Goal: Task Accomplishment & Management: Manage account settings

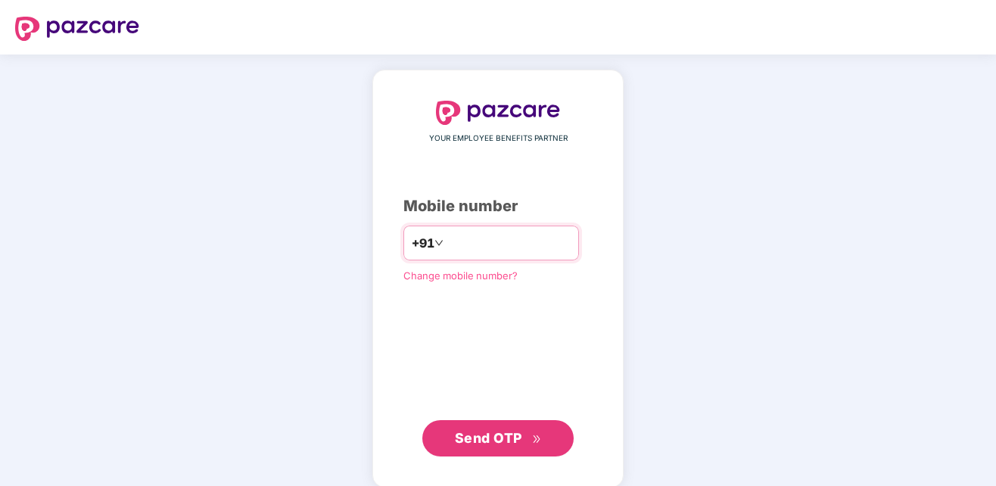
click at [455, 242] on input "number" at bounding box center [509, 243] width 124 height 24
click at [447, 239] on input "**********" at bounding box center [509, 243] width 124 height 24
type input "**********"
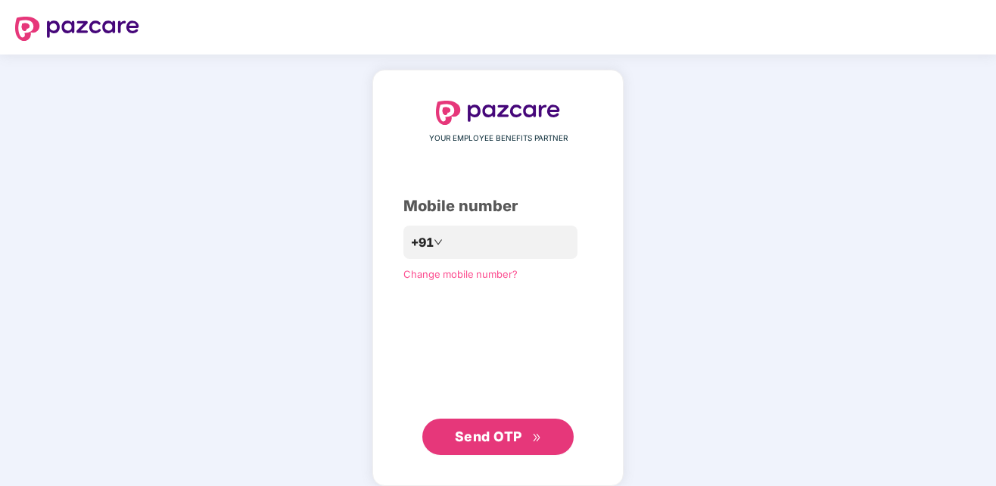
click at [513, 444] on span "Send OTP" at bounding box center [498, 436] width 87 height 21
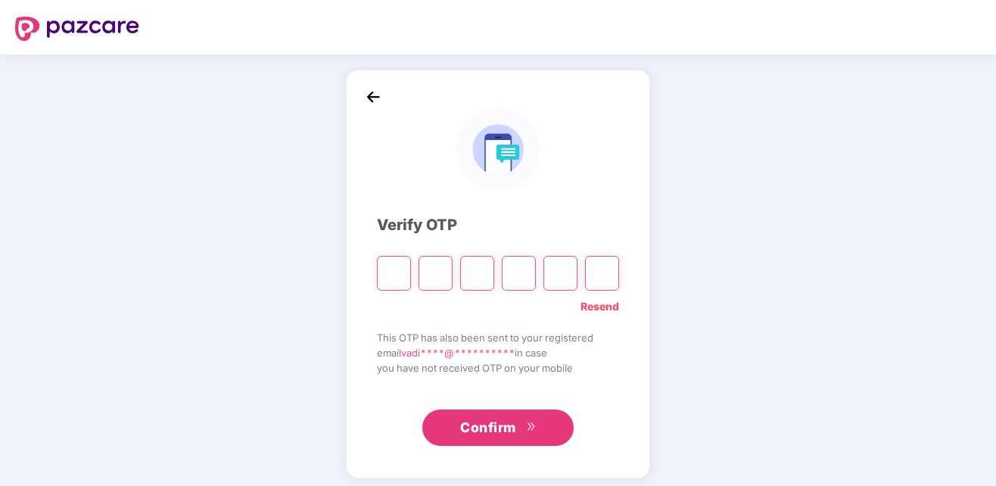
type input "*"
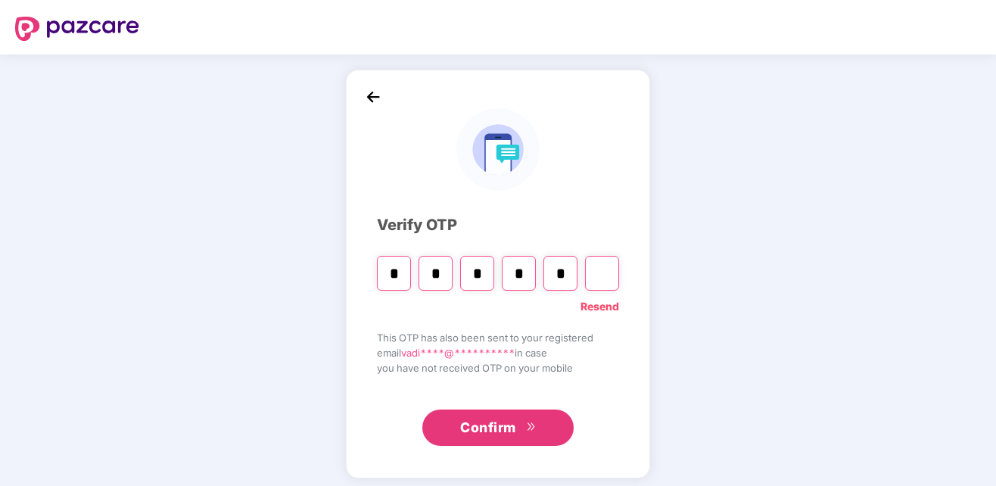
type input "*"
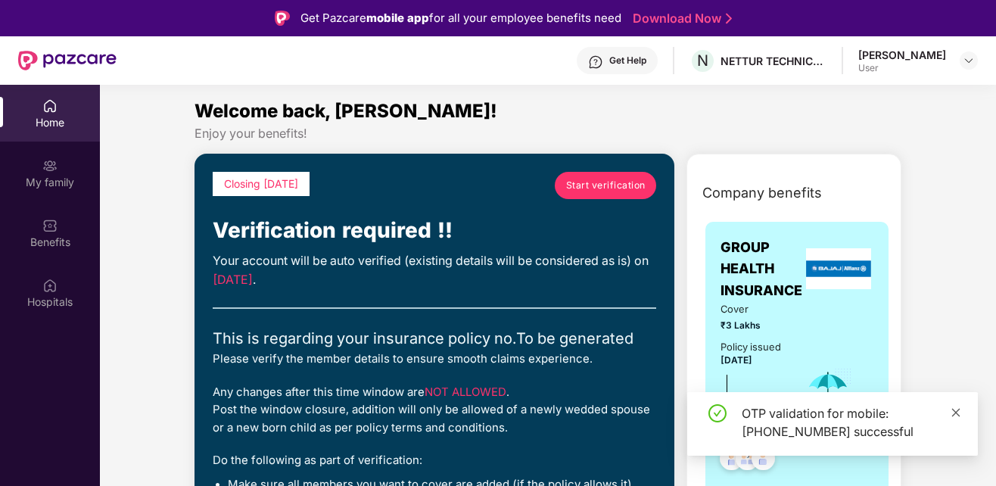
click at [957, 411] on icon "close" at bounding box center [956, 412] width 8 height 8
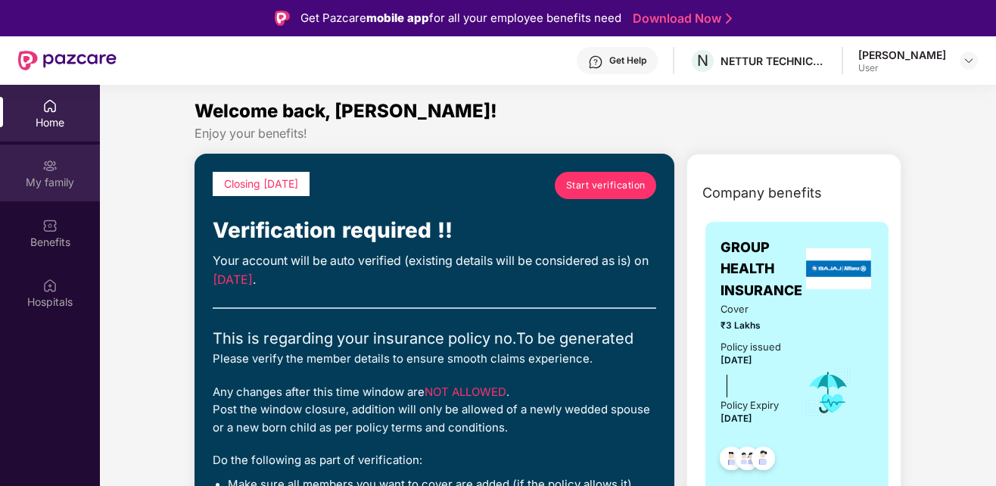
click at [44, 188] on div "My family" at bounding box center [50, 182] width 100 height 15
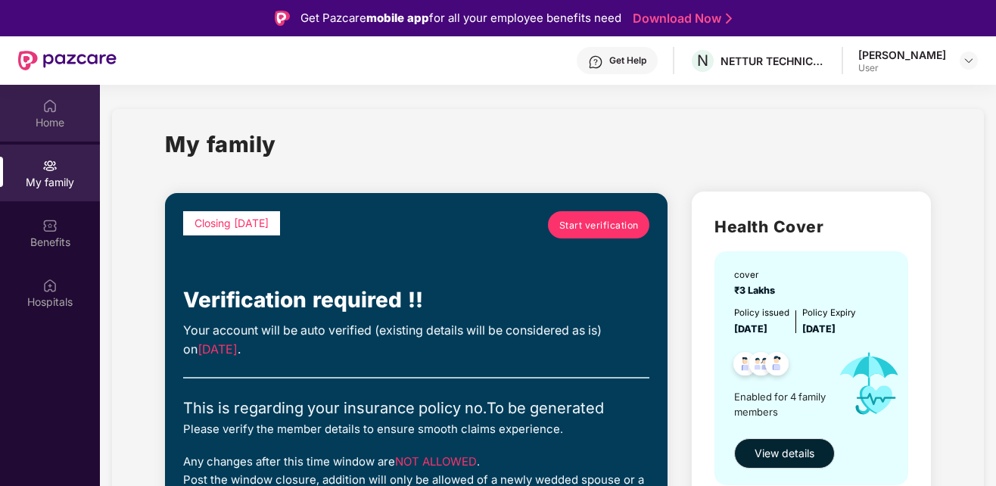
click at [53, 113] on img at bounding box center [49, 105] width 15 height 15
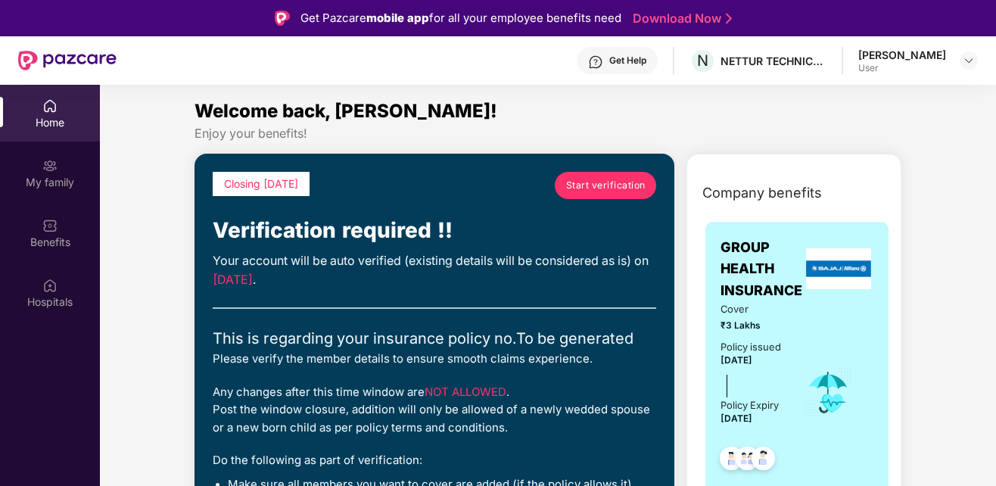
click at [598, 189] on span "Start verification" at bounding box center [605, 185] width 79 height 14
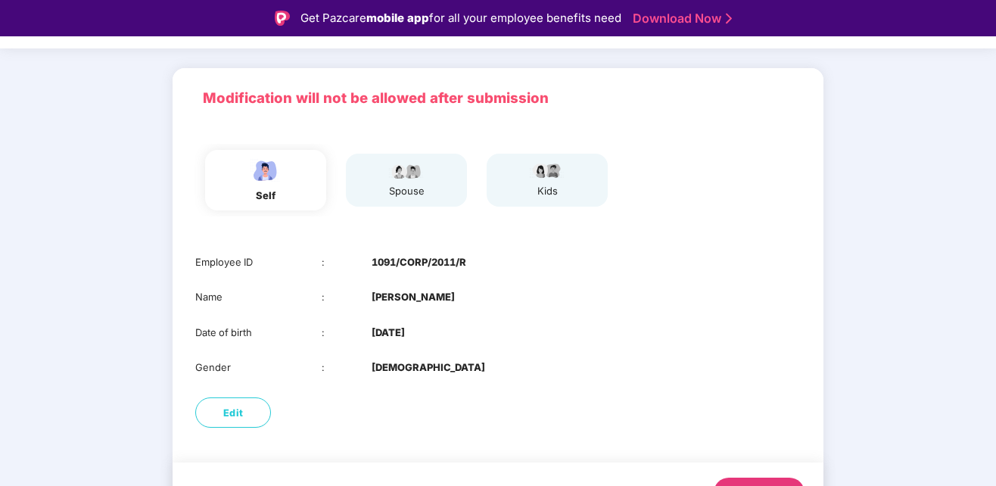
scroll to position [111, 0]
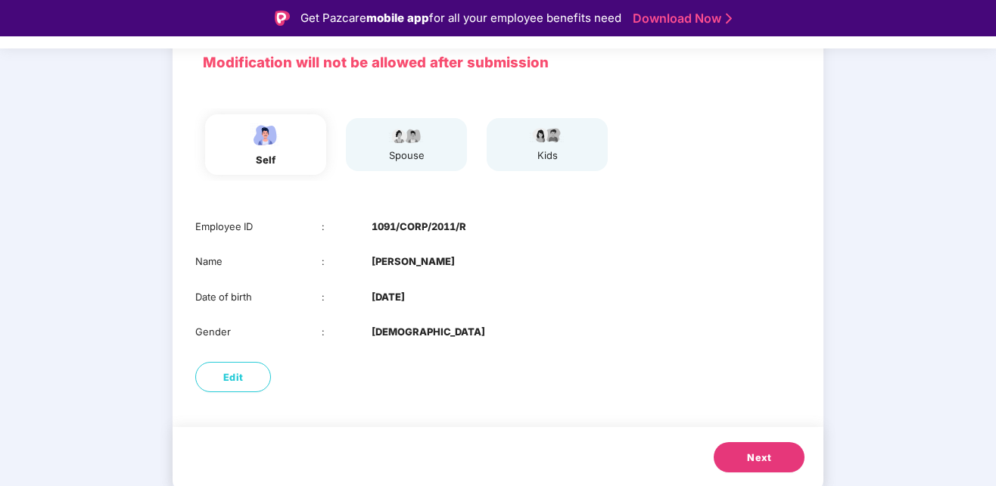
click at [771, 460] on button "Next" at bounding box center [759, 457] width 91 height 30
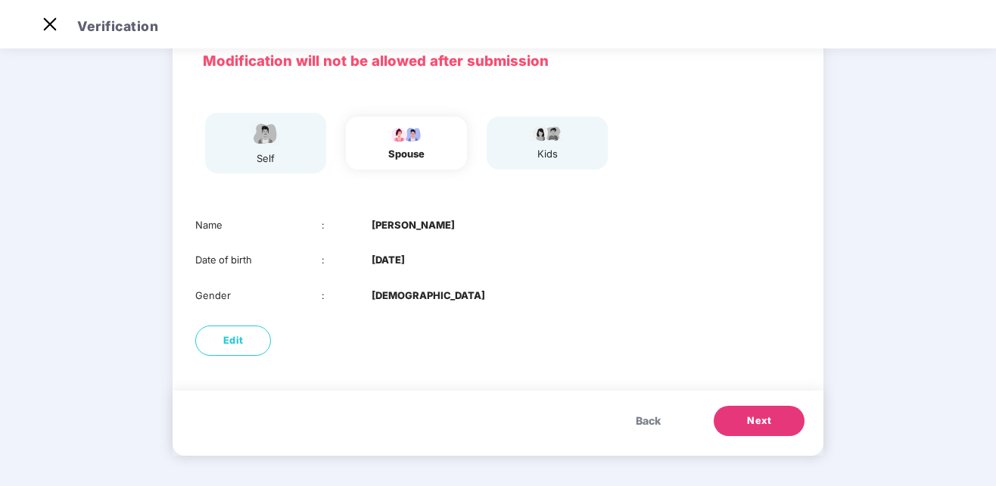
click at [767, 417] on span "Next" at bounding box center [759, 420] width 24 height 15
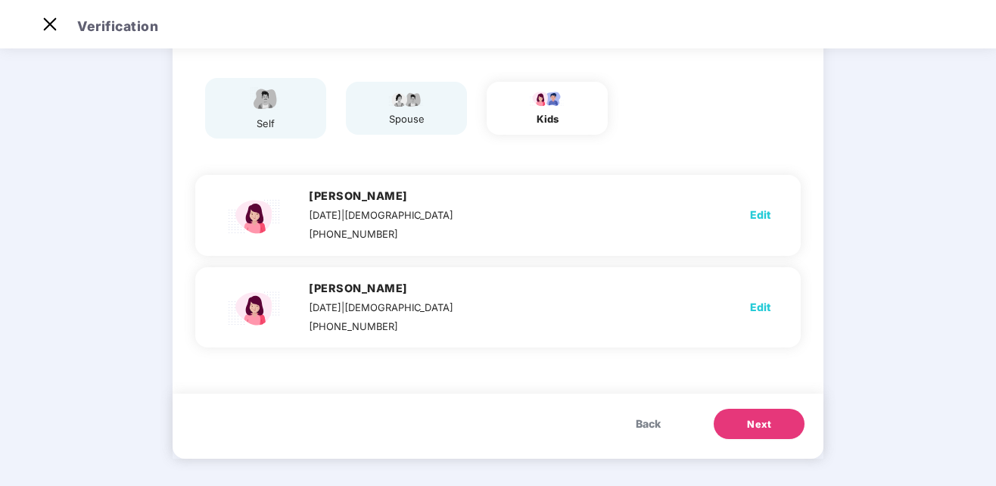
click at [767, 417] on span "Next" at bounding box center [759, 424] width 24 height 15
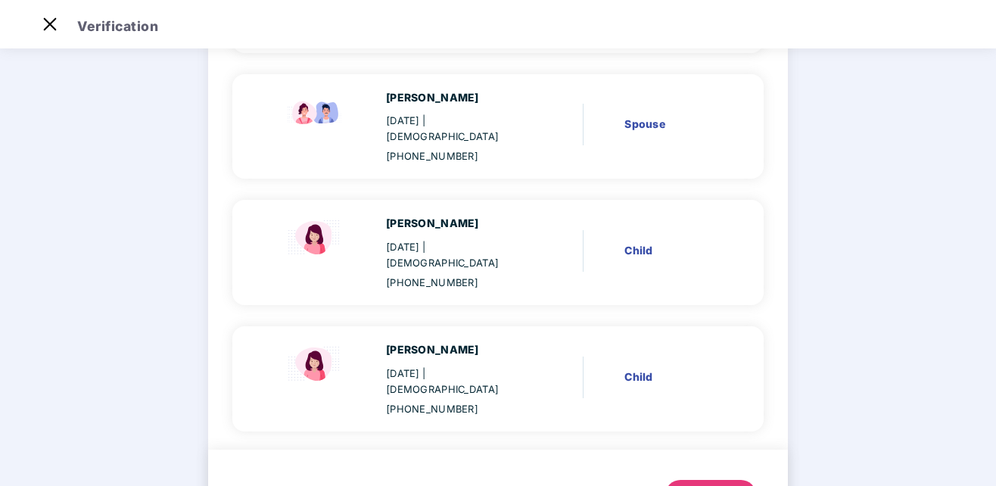
scroll to position [264, 0]
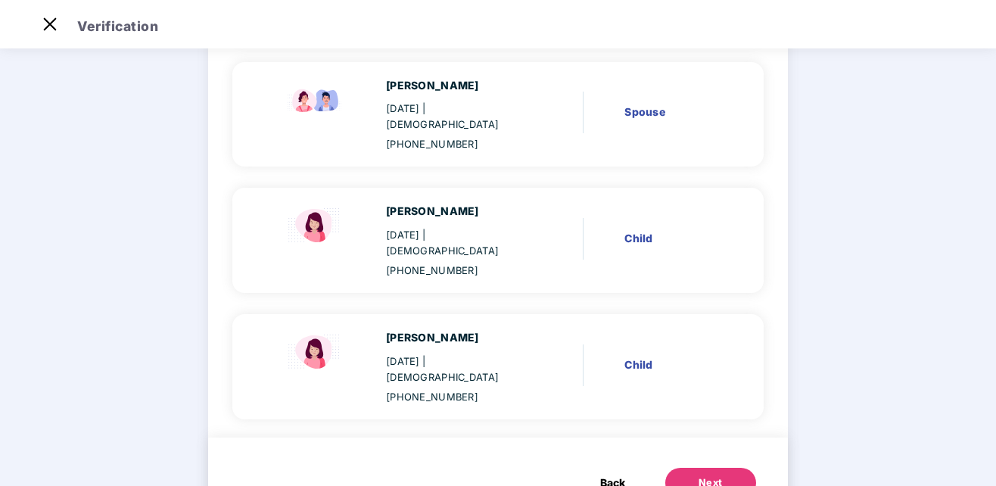
click at [711, 475] on div "Next" at bounding box center [711, 482] width 24 height 15
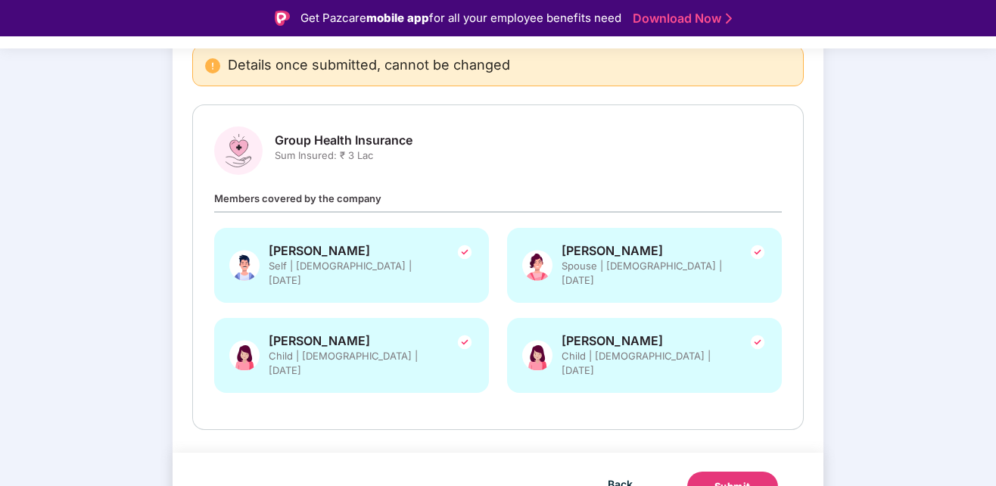
scroll to position [36, 0]
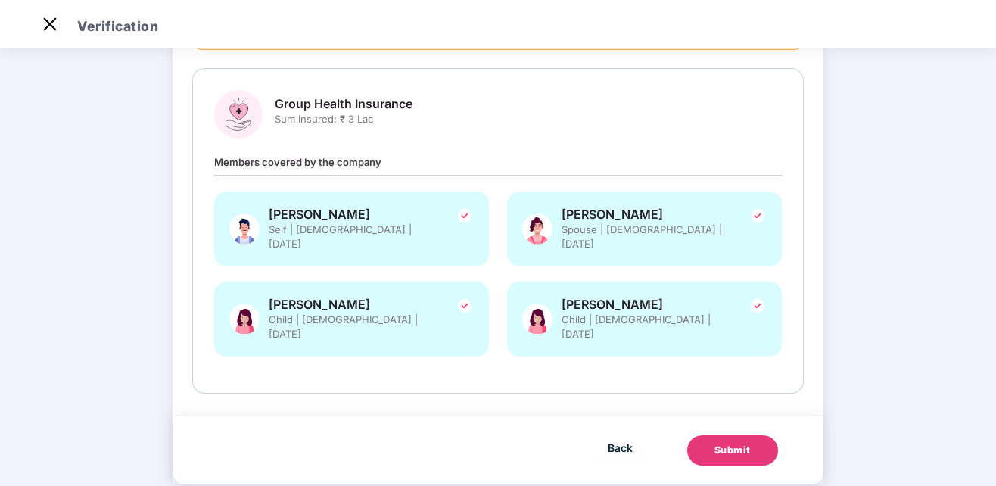
click at [725, 443] on div "Submit" at bounding box center [733, 450] width 36 height 15
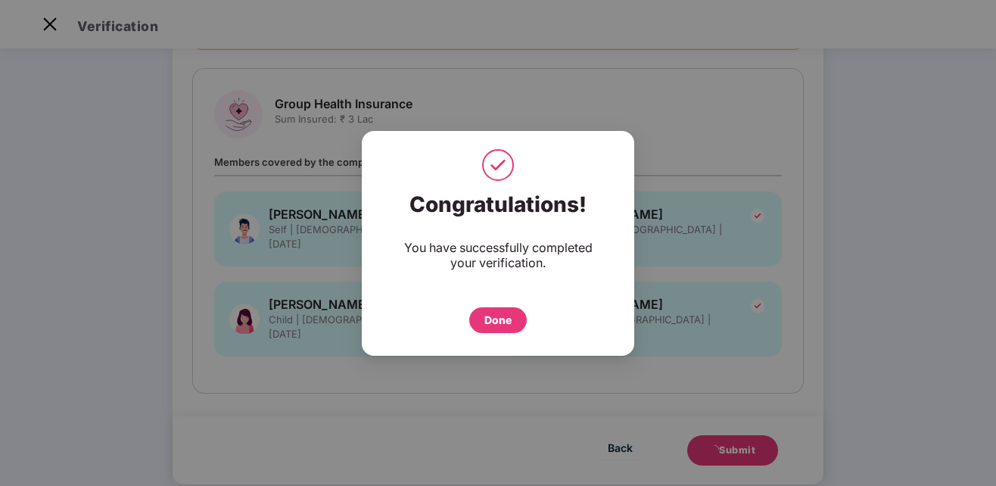
click at [513, 313] on div "Done" at bounding box center [498, 320] width 58 height 26
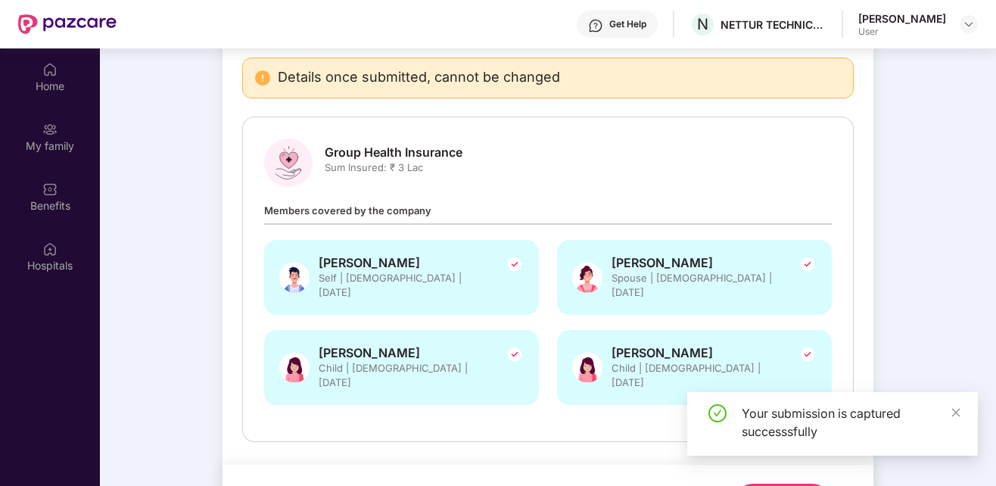
scroll to position [85, 0]
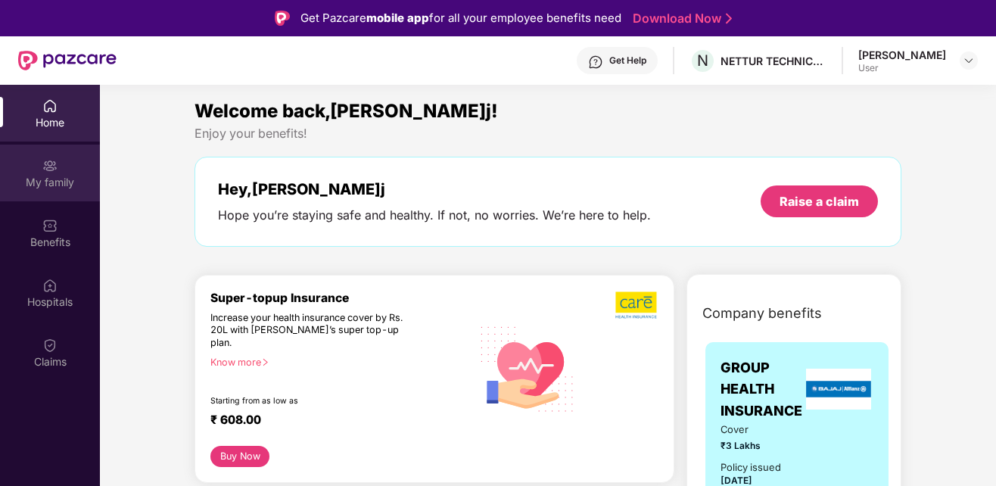
click at [39, 178] on div "My family" at bounding box center [50, 182] width 100 height 15
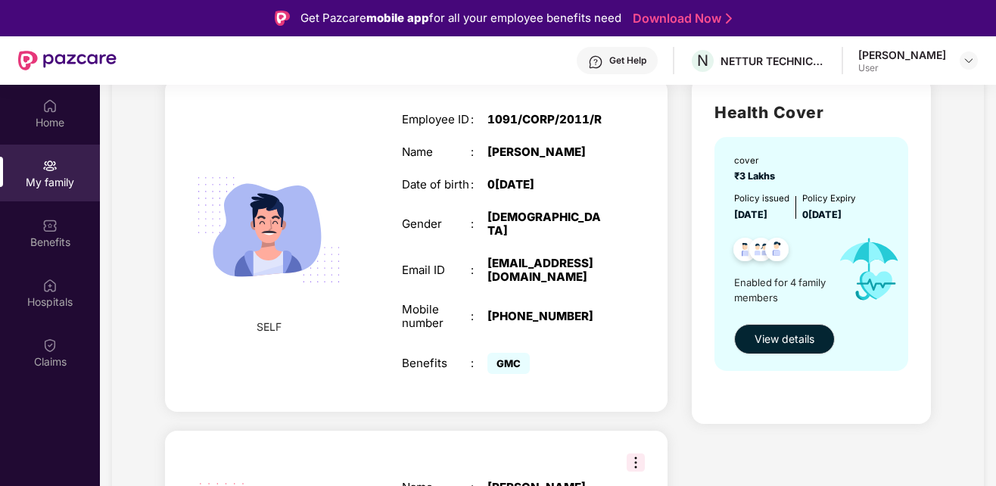
scroll to position [151, 0]
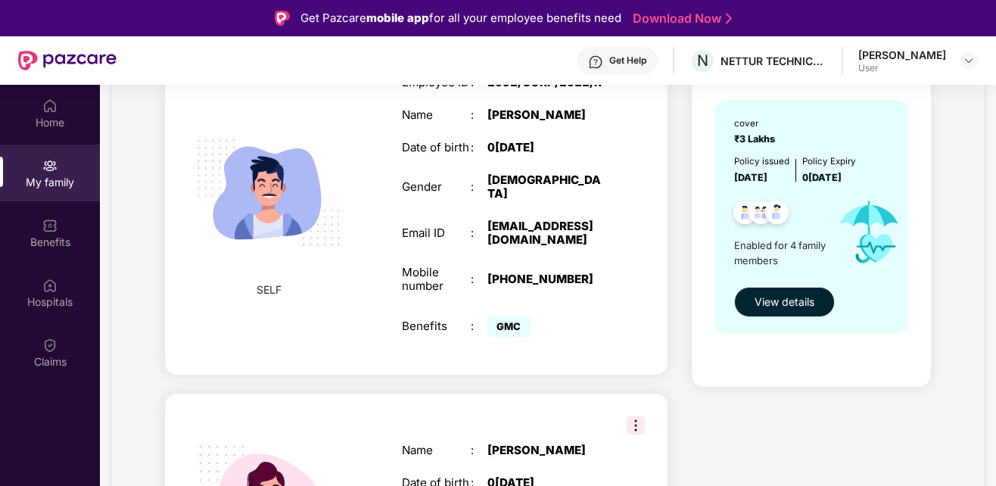
click at [781, 298] on span "View details" at bounding box center [785, 302] width 60 height 17
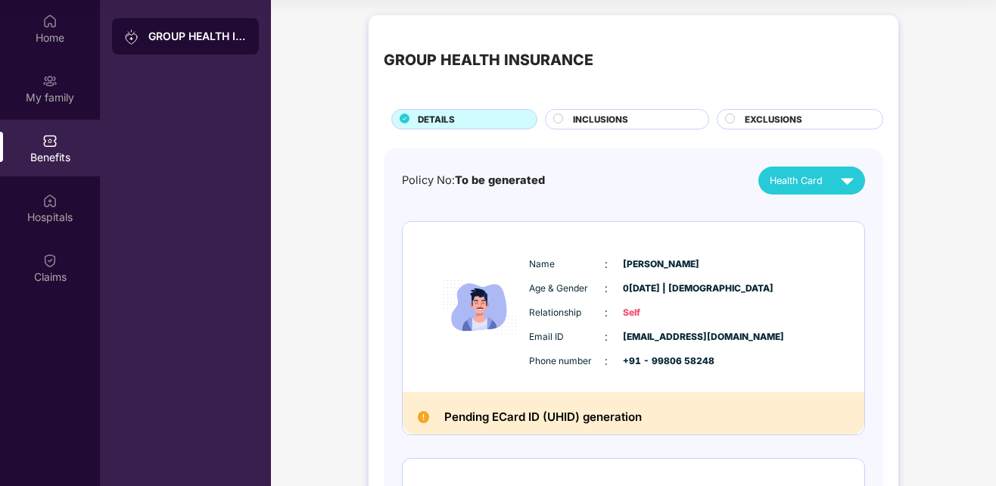
click at [635, 120] on div "INCLUSIONS" at bounding box center [634, 121] width 136 height 16
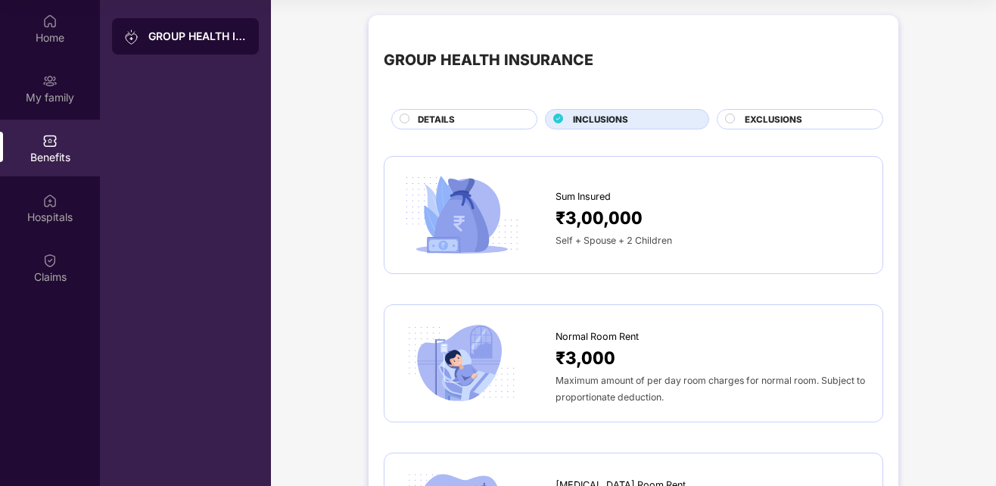
click at [761, 116] on span "EXCLUSIONS" at bounding box center [774, 120] width 58 height 14
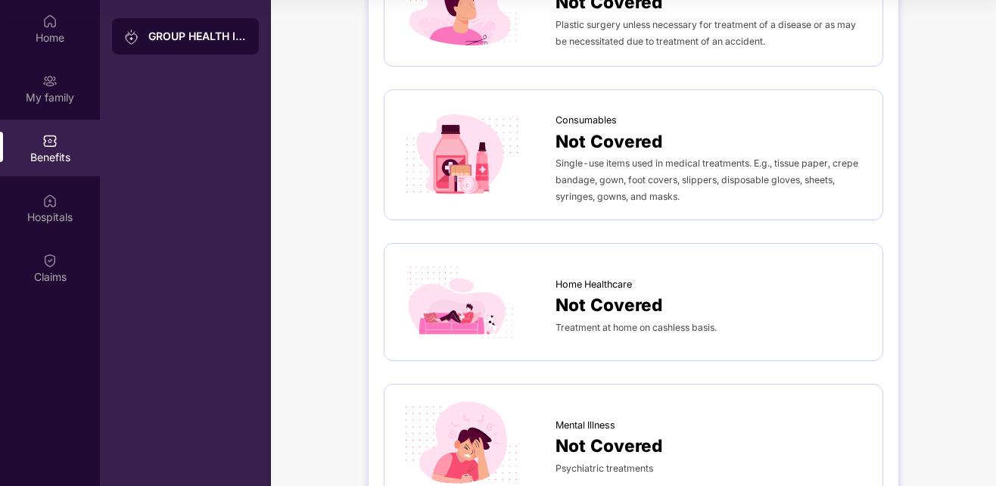
scroll to position [1042, 0]
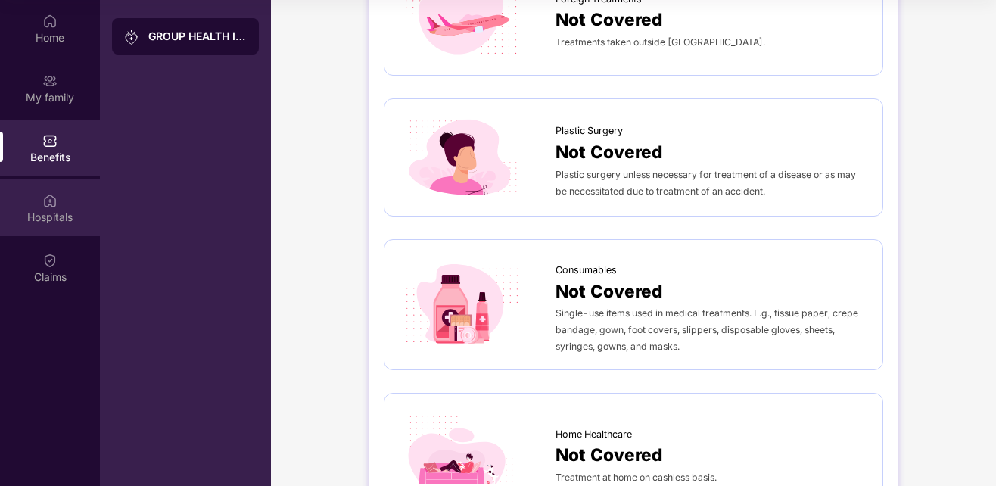
click at [55, 210] on div "Hospitals" at bounding box center [50, 217] width 100 height 15
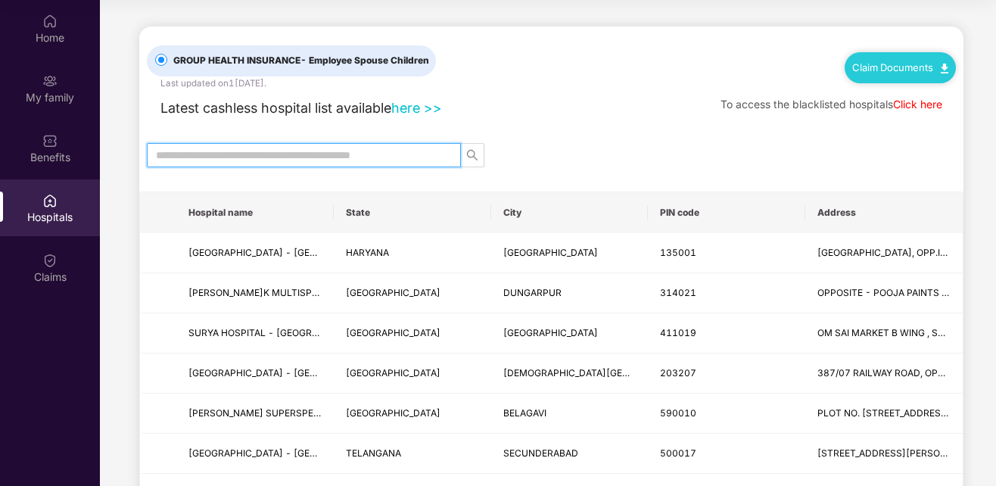
click at [368, 153] on input "text" at bounding box center [298, 155] width 284 height 17
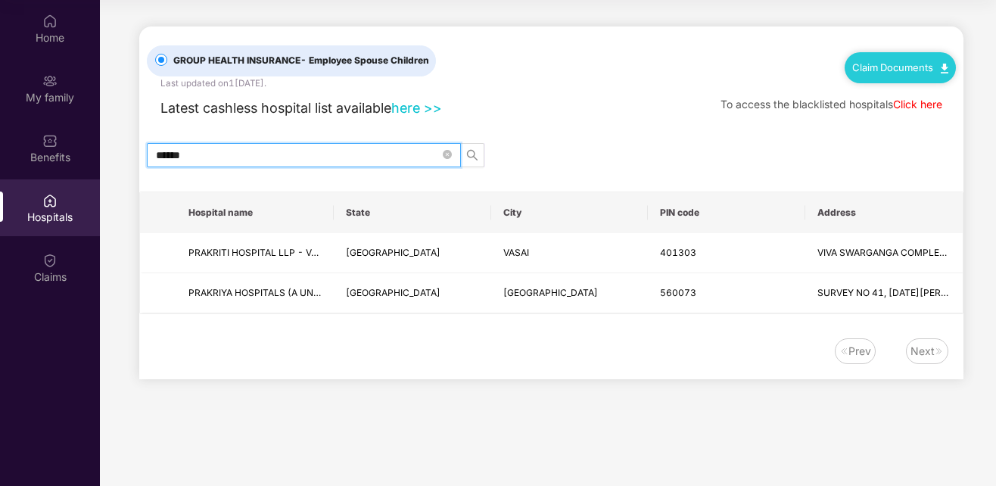
type input "******"
click at [604, 92] on div "Latest cashless hospital list available here >> To access the blacklisted hospi…" at bounding box center [551, 104] width 809 height 29
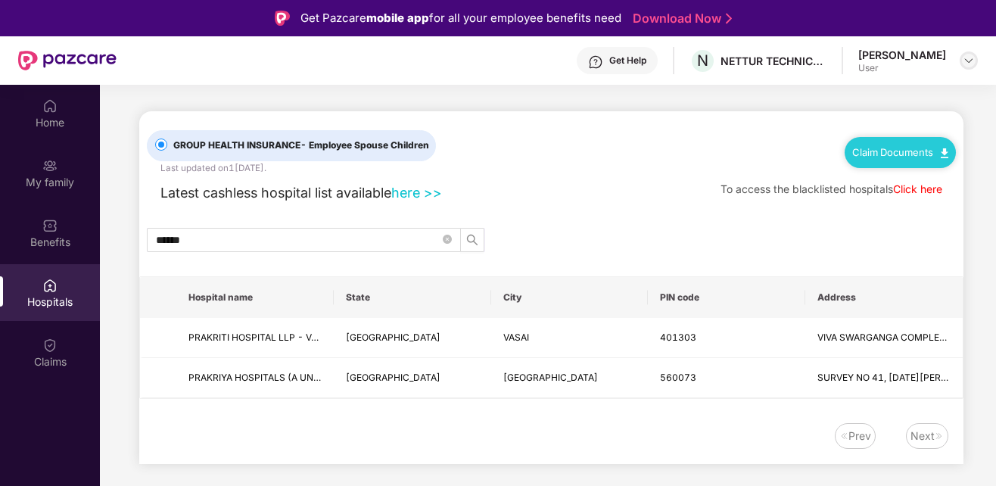
click at [968, 58] on img at bounding box center [969, 61] width 12 height 12
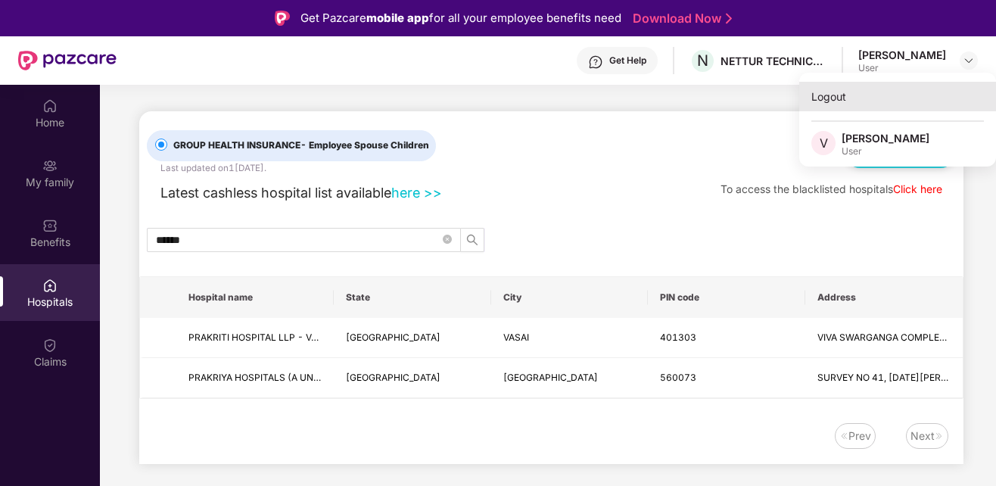
click at [822, 98] on div "Logout" at bounding box center [897, 97] width 197 height 30
